Goal: Transaction & Acquisition: Purchase product/service

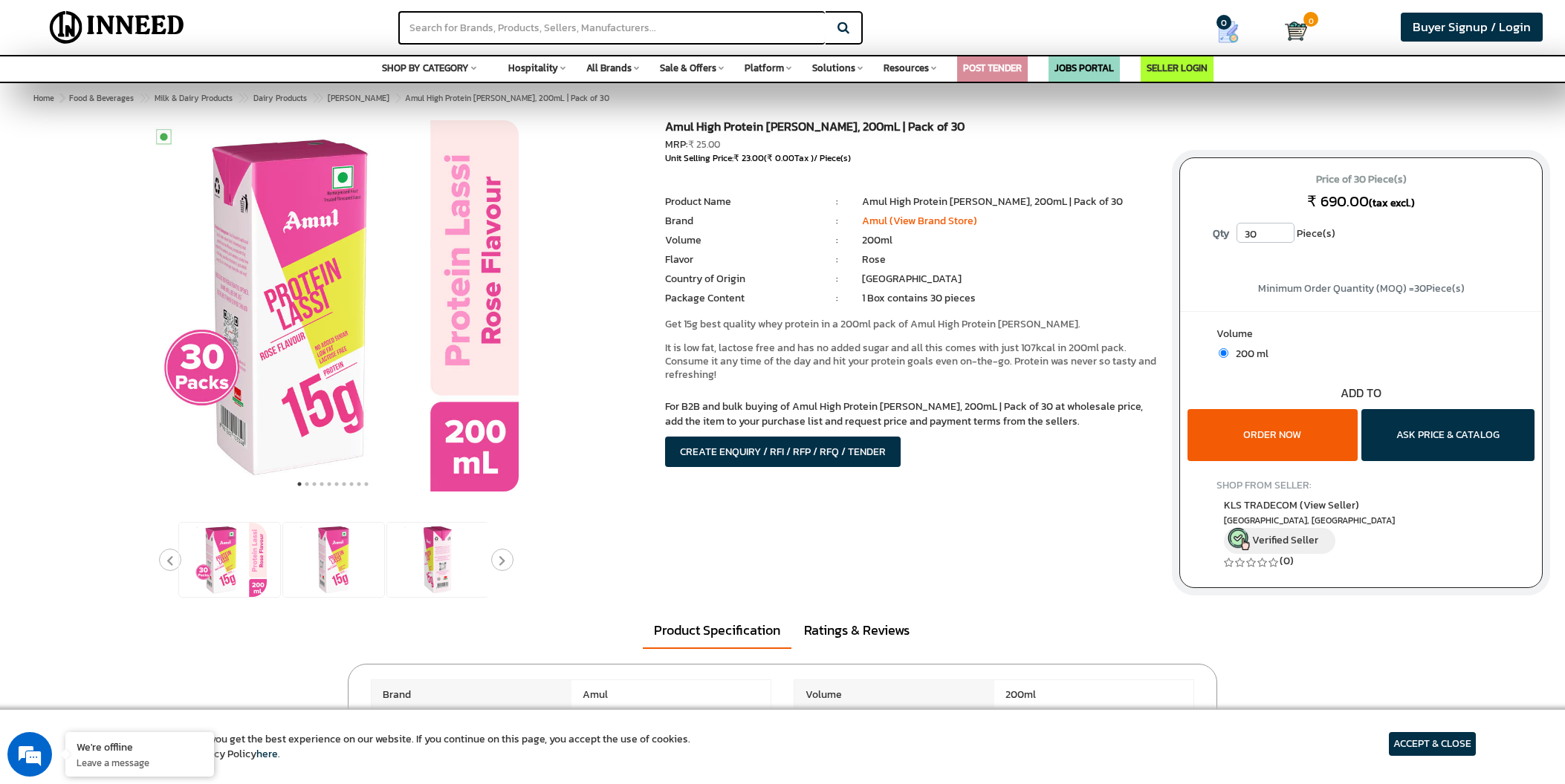
click at [1267, 240] on input "30" at bounding box center [1265, 232] width 58 height 20
click at [1267, 241] on input "30" at bounding box center [1265, 232] width 58 height 20
type input "3"
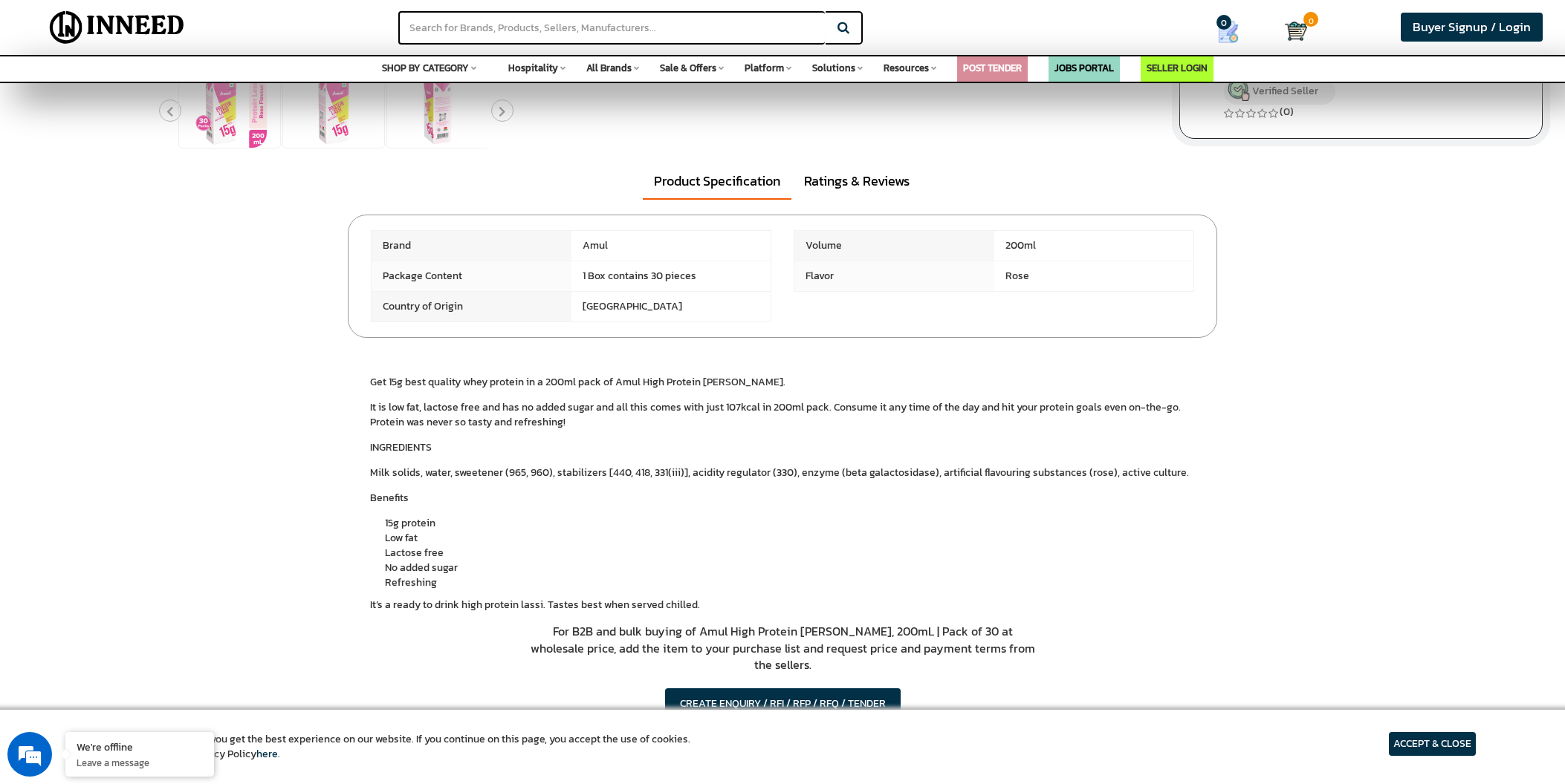
scroll to position [529, 0]
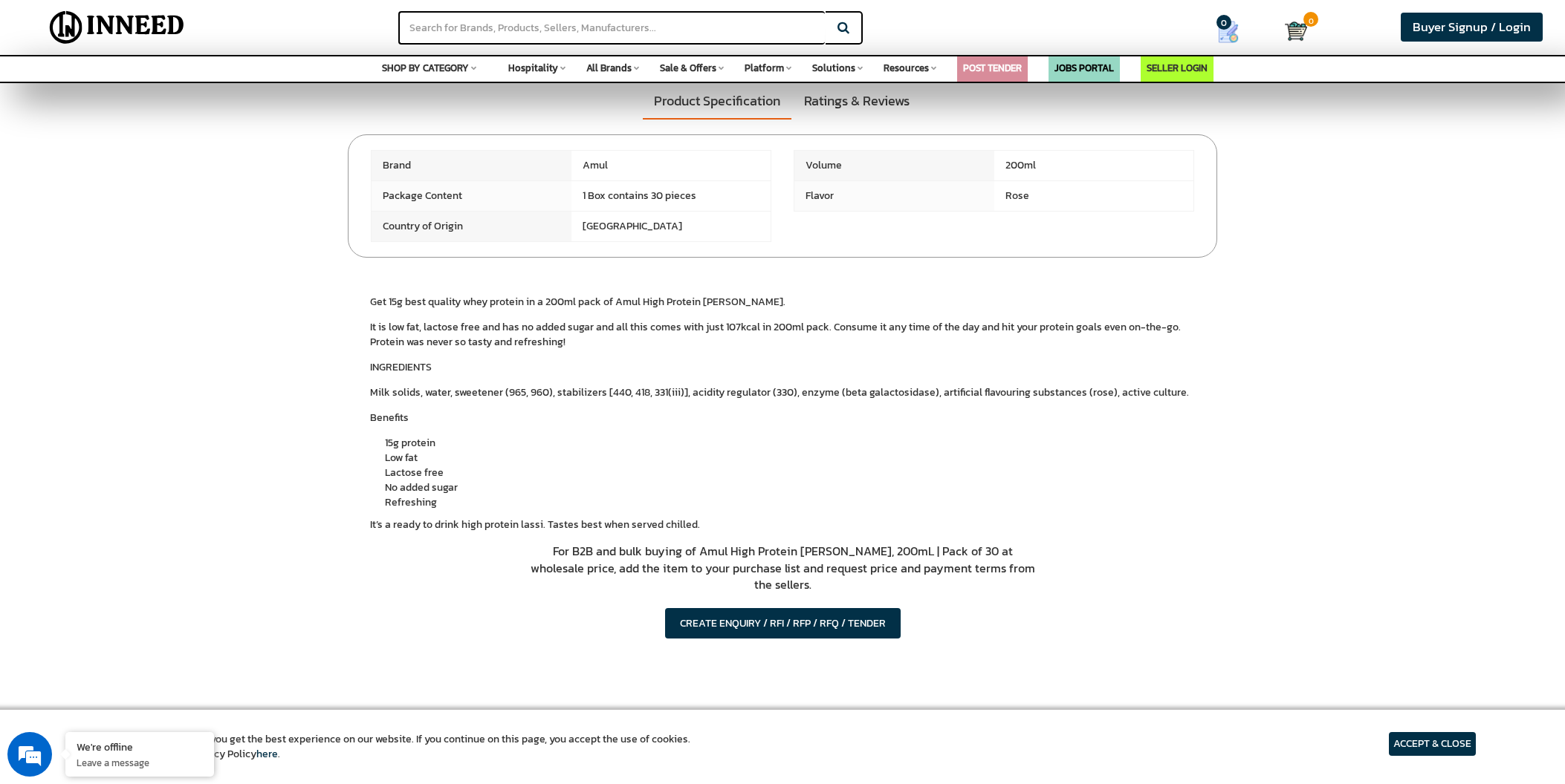
type input "1"
drag, startPoint x: 446, startPoint y: 395, endPoint x: 619, endPoint y: 371, distance: 174.7
click at [448, 350] on p "Milk solids, water, sweetener (965, 960), stabilizers [440, 418, 331(iii)], aci…" at bounding box center [782, 334] width 825 height 30
drag, startPoint x: 635, startPoint y: 371, endPoint x: 848, endPoint y: 380, distance: 213.2
click at [846, 380] on div "INGREDIENTS Milk solids, water, sweetener (965, 960), stabilizers [440, 418, 33…" at bounding box center [782, 446] width 825 height 173
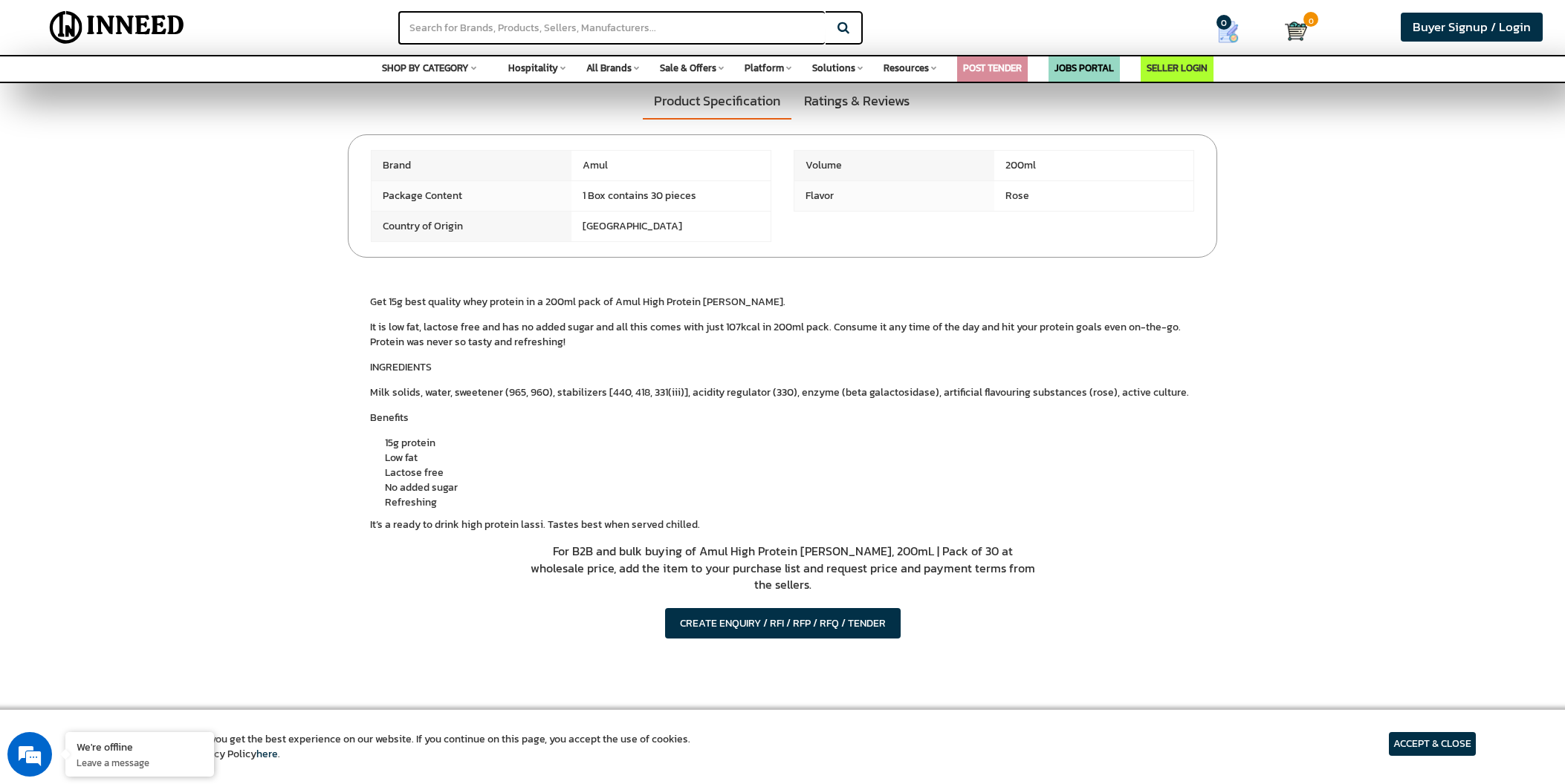
drag, startPoint x: 894, startPoint y: 382, endPoint x: 995, endPoint y: 384, distance: 101.0
click at [984, 384] on div "INGREDIENTS Milk solids, water, sweetener (965, 960), stabilizers [440, 418, 33…" at bounding box center [782, 446] width 825 height 173
click at [1151, 350] on p "Milk solids, water, sweetener (965, 960), stabilizers [440, 418, 331(iii)], aci…" at bounding box center [782, 334] width 825 height 30
